Goal: Browse casually: Explore the website without a specific task or goal

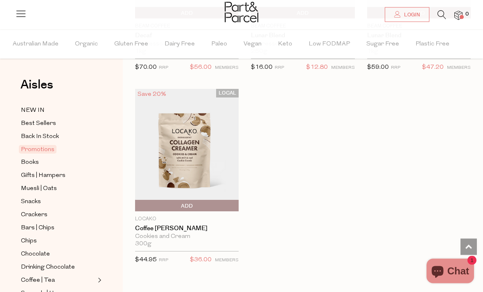
scroll to position [1035, 0]
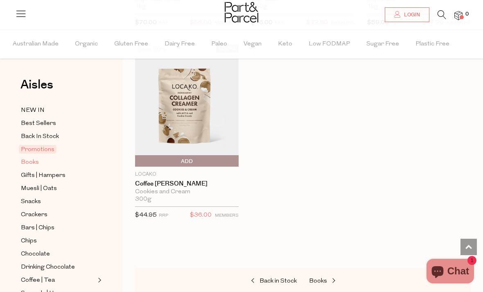
click at [34, 161] on span "Books" at bounding box center [30, 163] width 18 height 10
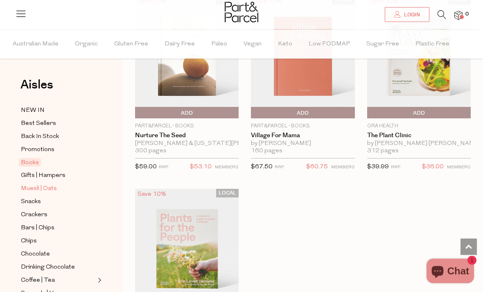
scroll to position [497, 0]
click at [40, 188] on span "Muesli | Oats" at bounding box center [39, 189] width 36 height 10
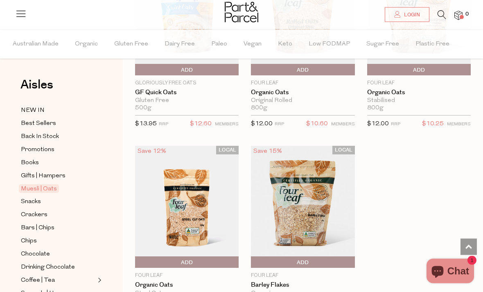
scroll to position [3063, 0]
click at [35, 200] on span "Snacks" at bounding box center [31, 202] width 20 height 10
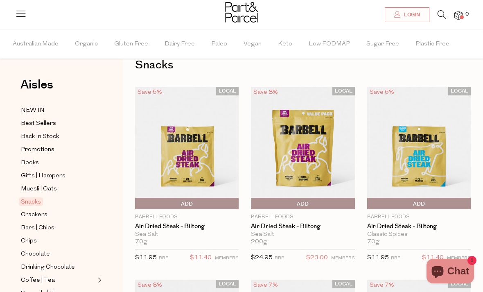
scroll to position [21, 0]
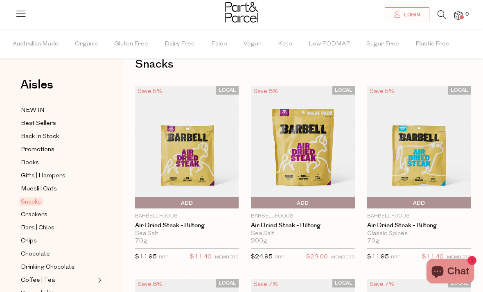
click at [188, 156] on img at bounding box center [187, 147] width 104 height 123
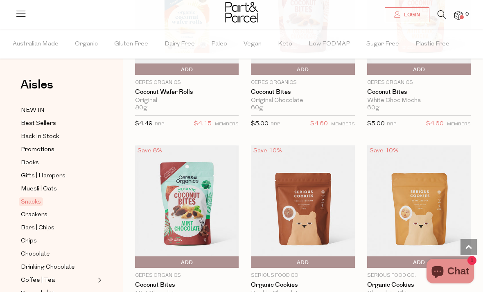
scroll to position [1995, 0]
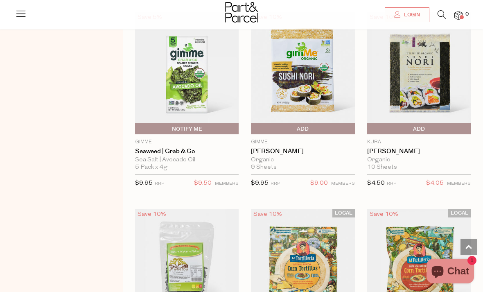
scroll to position [3590, 0]
